Goal: Find specific page/section: Find specific page/section

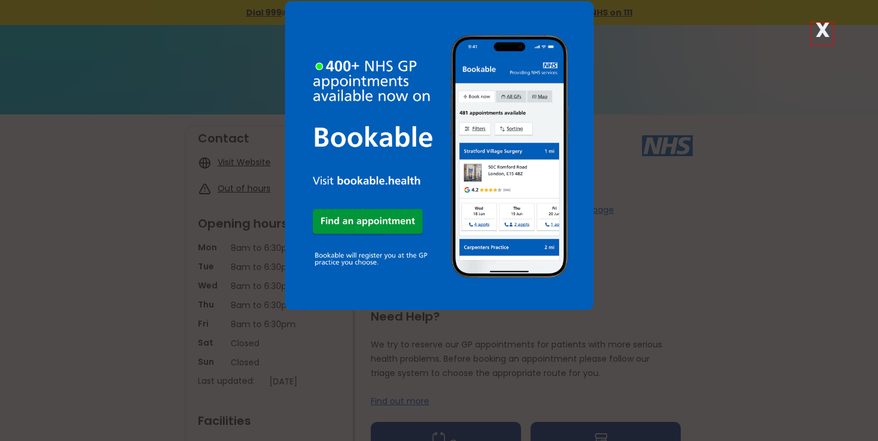
click at [829, 26] on div "X" at bounding box center [822, 34] width 24 height 24
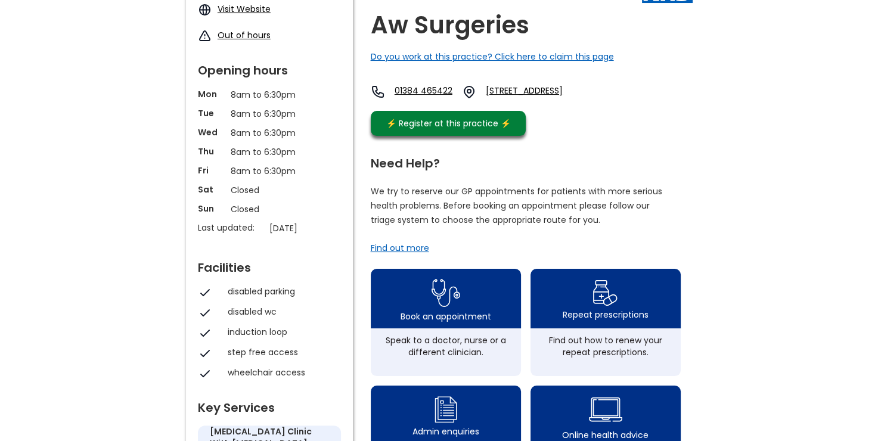
scroll to position [179, 0]
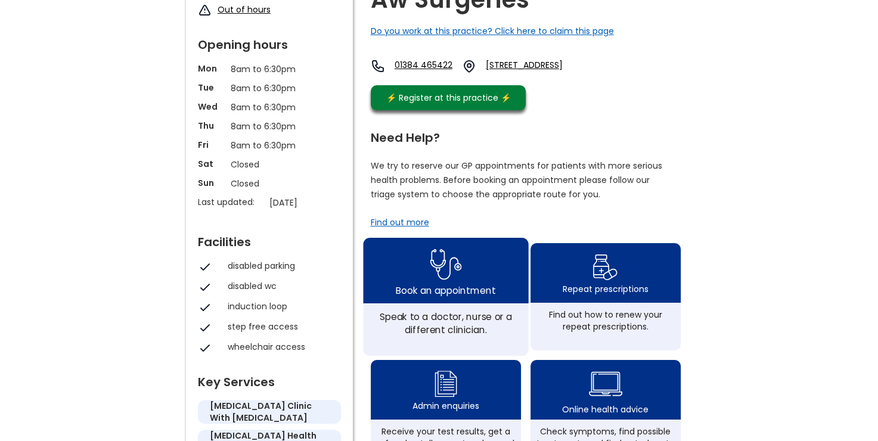
click at [446, 281] on img at bounding box center [446, 264] width 32 height 39
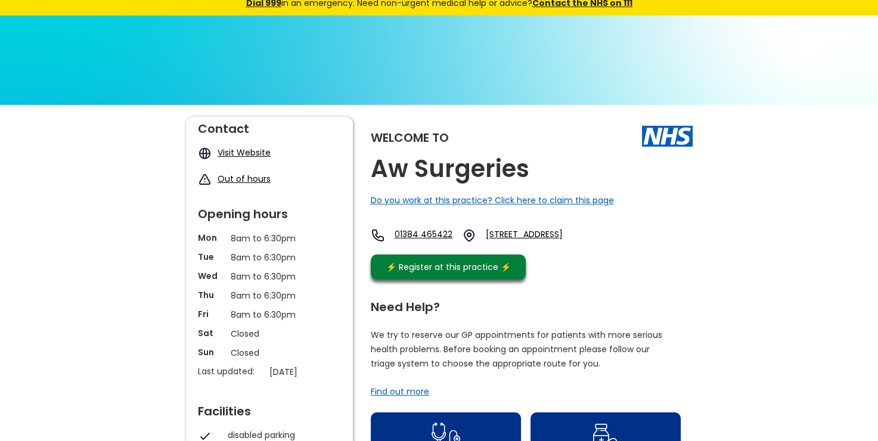
scroll to position [0, 0]
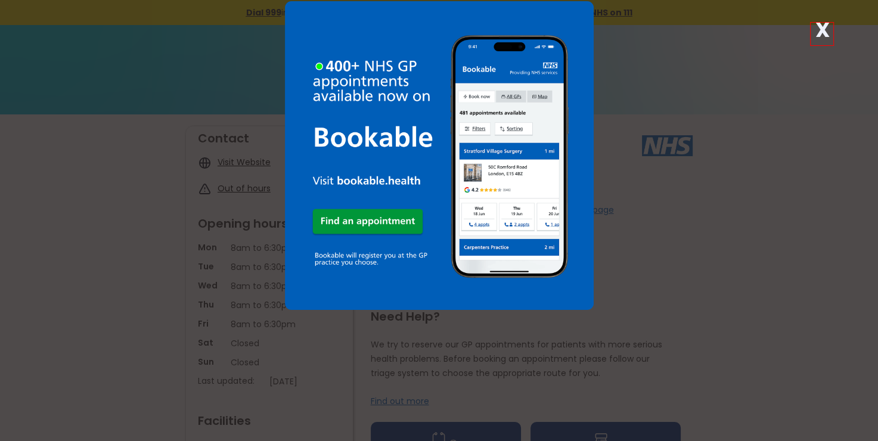
click at [370, 219] on img at bounding box center [439, 155] width 309 height 309
